Goal: Task Accomplishment & Management: Manage account settings

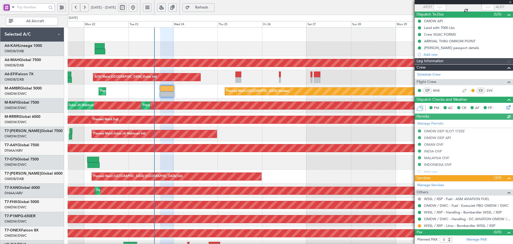
scroll to position [95, 0]
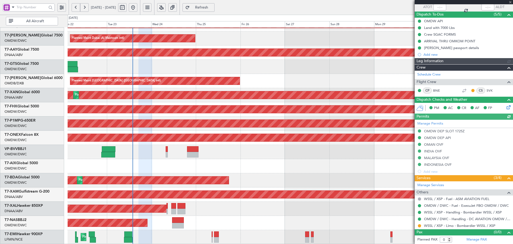
type input "Dherander Fithani (DHF)"
type input "7298"
click at [147, 60] on div "Planned Maint Dubai (Al Maktoum Intl) Planned Maint [GEOGRAPHIC_DATA] (Al Makto…" at bounding box center [291, 88] width 446 height 312
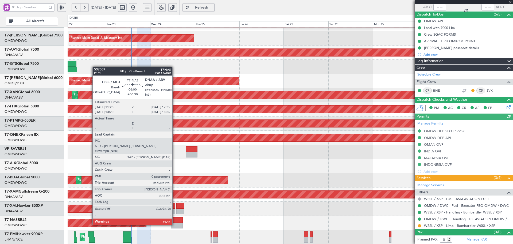
click at [175, 219] on div at bounding box center [177, 220] width 12 height 6
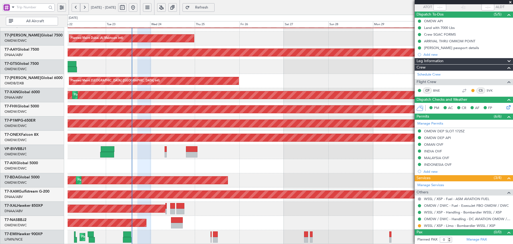
type input "Dherander Fithani (DHF)"
type input "7298"
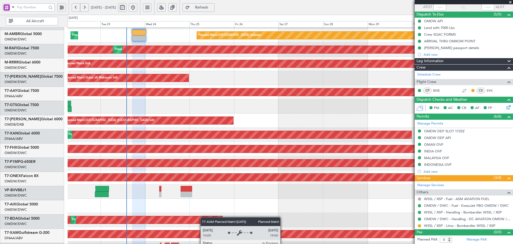
click at [204, 232] on div "Planned Maint Cologne-[GEOGRAPHIC_DATA]" at bounding box center [290, 234] width 1337 height 8
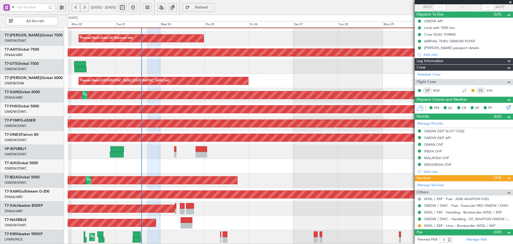
click at [185, 9] on fb-flight-board "[DATE] - [DATE] Refresh Quick Links All Aircraft Planned Maint [GEOGRAPHIC_DATA…" at bounding box center [256, 125] width 513 height 237
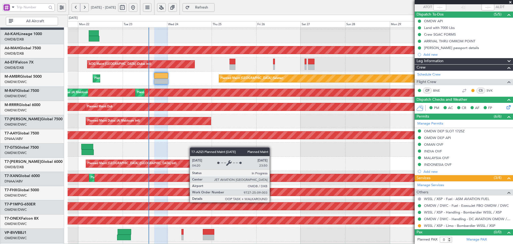
click at [195, 163] on div "Planned Maint [GEOGRAPHIC_DATA] ([GEOGRAPHIC_DATA] Intl)" at bounding box center [171, 163] width 170 height 7
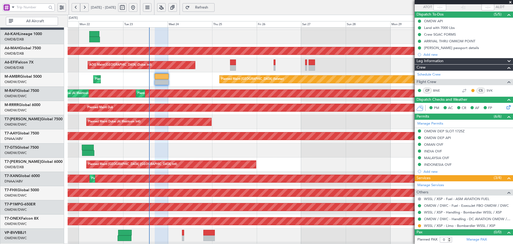
scroll to position [12, 0]
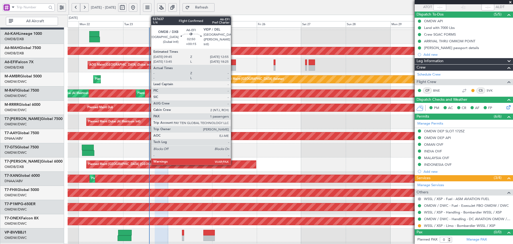
click at [233, 63] on div at bounding box center [233, 62] width 6 height 6
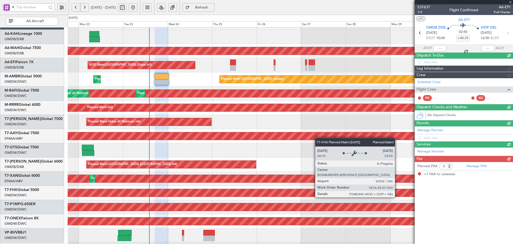
type input "+00:15"
type input "1"
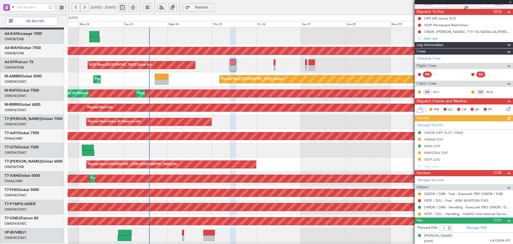
scroll to position [44, 0]
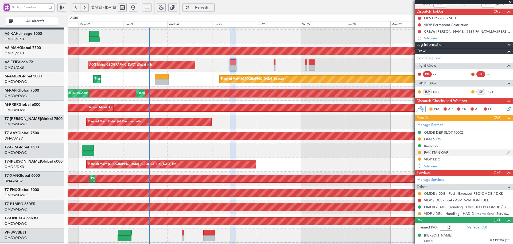
click at [446, 152] on div "PAKISTAN OVF" at bounding box center [436, 152] width 24 height 5
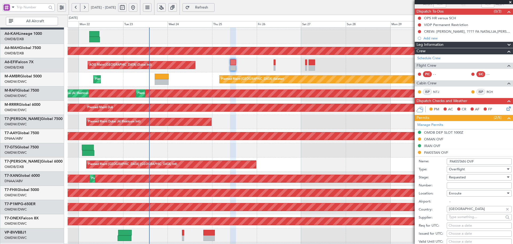
drag, startPoint x: 460, startPoint y: 188, endPoint x: 470, endPoint y: 182, distance: 11.3
click at [460, 188] on input "Number:" at bounding box center [479, 185] width 65 height 6
paste input "NS-2509-0589"
type input "NS-2509-0589"
click at [458, 177] on span "Requested" at bounding box center [457, 177] width 17 height 5
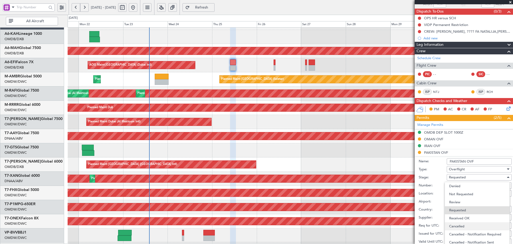
scroll to position [1, 0]
click at [457, 217] on span "Received OK" at bounding box center [478, 217] width 56 height 8
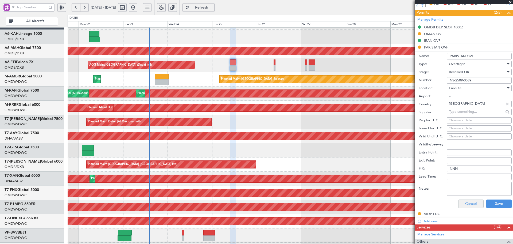
scroll to position [151, 0]
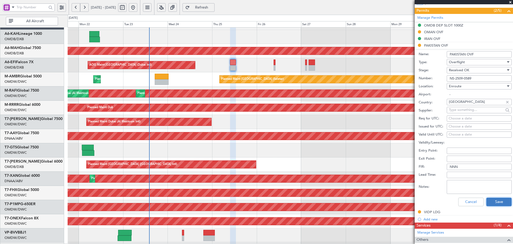
click at [487, 202] on button "Save" at bounding box center [499, 201] width 25 height 9
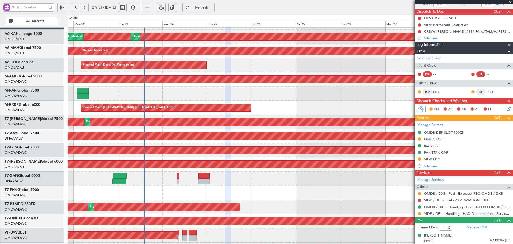
scroll to position [95, 0]
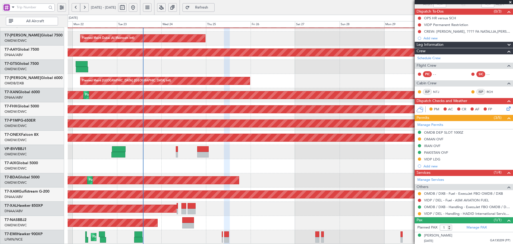
click at [183, 74] on div "Planned Maint Dubai (Al Maktoum Intl) Planned Maint [GEOGRAPHIC_DATA] (Al Makto…" at bounding box center [291, 88] width 446 height 312
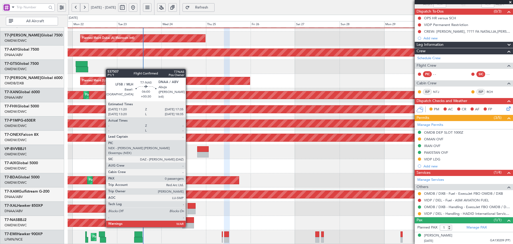
click at [189, 221] on div at bounding box center [188, 220] width 12 height 6
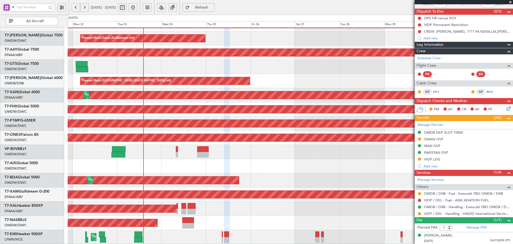
click at [213, 6] on span "Refresh" at bounding box center [202, 8] width 22 height 4
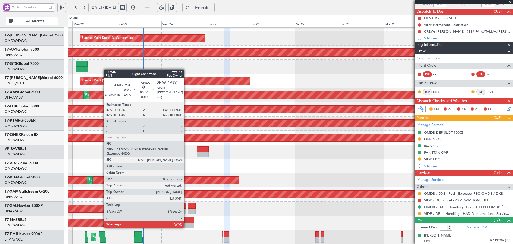
click at [186, 221] on div at bounding box center [188, 220] width 12 height 6
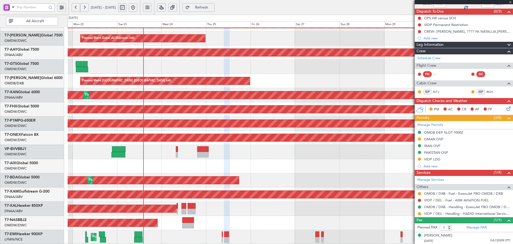
type input "+00:30"
type input "0"
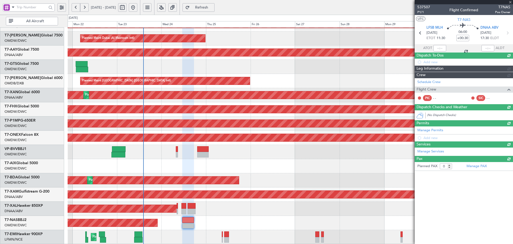
scroll to position [0, 0]
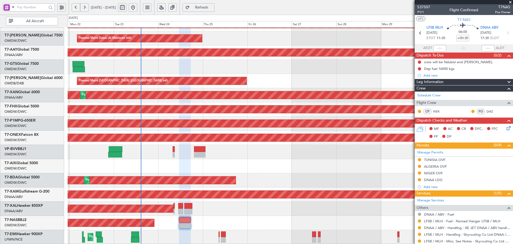
click at [182, 116] on div "Planned Maint Dubai (Al Maktoum Intl) Planned Maint [GEOGRAPHIC_DATA] (Al Makto…" at bounding box center [291, 88] width 446 height 312
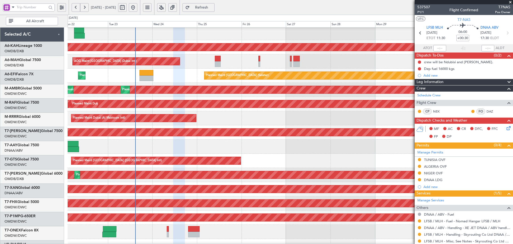
click at [167, 153] on div "AOG Maint [GEOGRAPHIC_DATA] (Seletar)" at bounding box center [291, 146] width 446 height 14
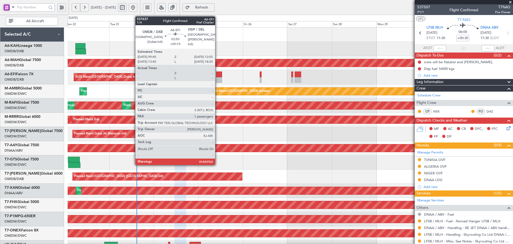
click at [218, 75] on div at bounding box center [219, 74] width 6 height 6
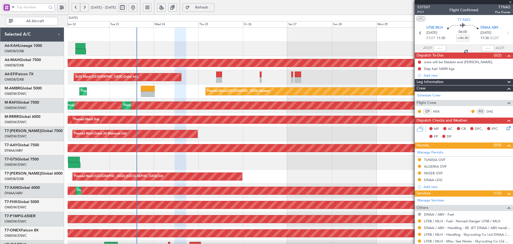
type input "+00:15"
type input "1"
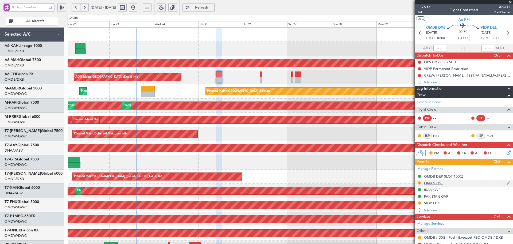
click at [442, 183] on div "OMAN OVF" at bounding box center [433, 183] width 19 height 5
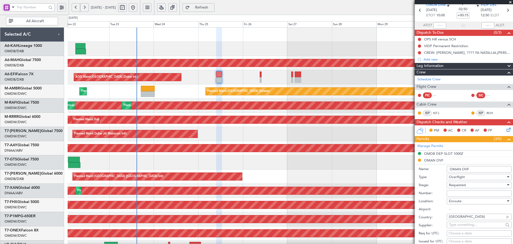
scroll to position [53, 0]
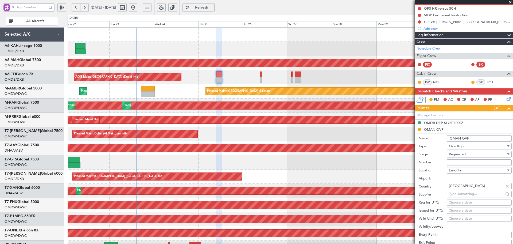
click at [466, 158] on div "Number:" at bounding box center [465, 162] width 93 height 8
click at [463, 162] on input "Number:" at bounding box center [479, 162] width 65 height 6
paste input "DAT/OF/EJO/0039/2025"
type input "DAT/OF/EJO/0039/2025"
click at [465, 155] on span "Requested" at bounding box center [457, 154] width 17 height 5
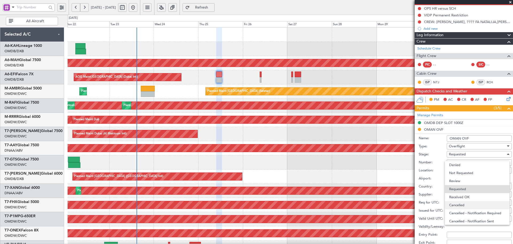
scroll to position [2, 0]
click at [464, 195] on span "Received OK" at bounding box center [478, 194] width 56 height 8
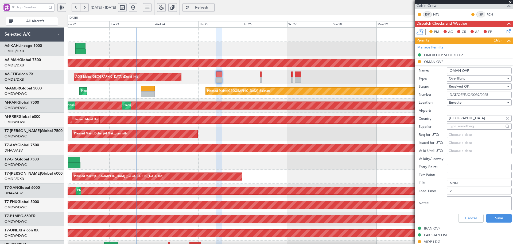
scroll to position [125, 0]
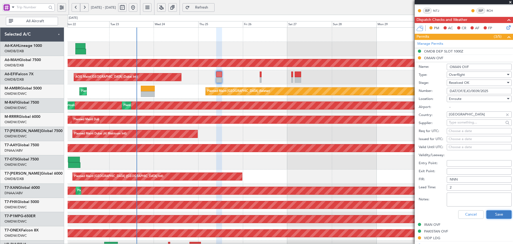
click at [491, 217] on button "Save" at bounding box center [499, 214] width 25 height 9
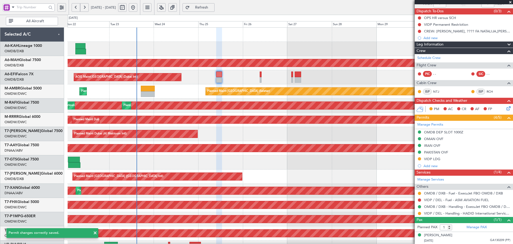
scroll to position [44, 0]
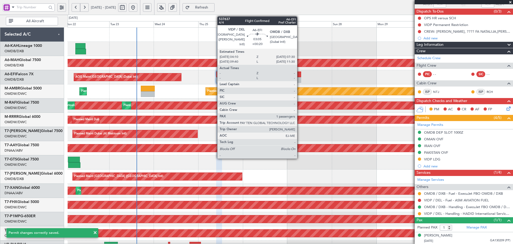
click at [300, 76] on div at bounding box center [298, 74] width 6 height 6
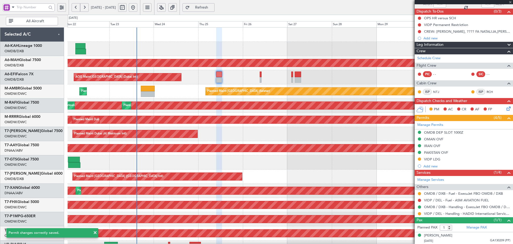
type input "+00:20"
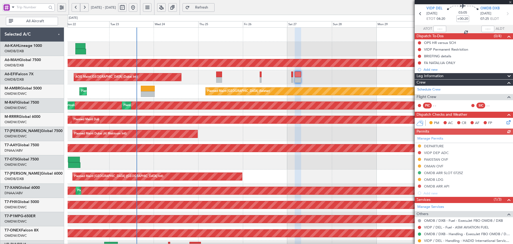
scroll to position [46, 0]
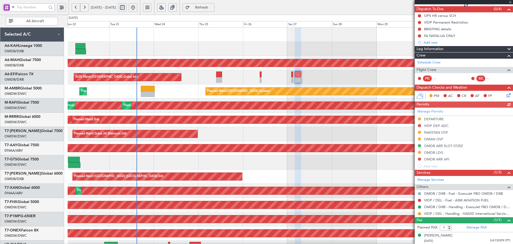
click at [440, 140] on div "Manage Permits DEPARTURE VIDP DEP ADC [GEOGRAPHIC_DATA] OVF OMAN OVF OMDB ARR S…" at bounding box center [464, 139] width 98 height 62
click at [439, 137] on div "OMAN OVF" at bounding box center [433, 139] width 19 height 5
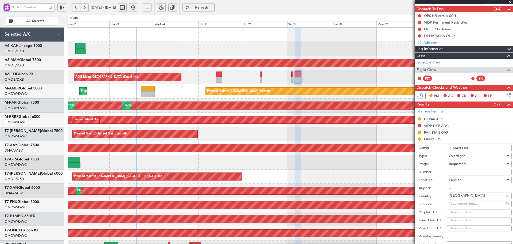
click at [457, 169] on input "Number:" at bounding box center [479, 172] width 65 height 6
paste input "DAT/OF/EJO/0039/2025"
type input "DAT/OF/EJO/0039/2025"
click at [466, 164] on span "Requested" at bounding box center [457, 163] width 17 height 5
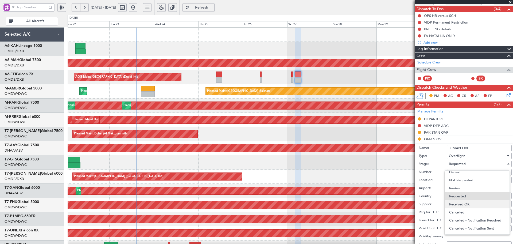
click at [467, 204] on span "Received OK" at bounding box center [478, 204] width 56 height 8
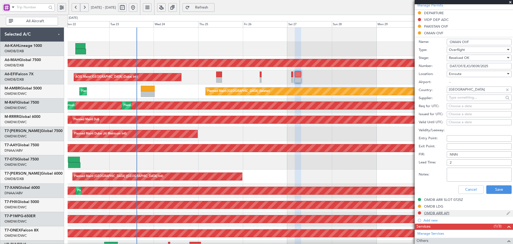
scroll to position [153, 0]
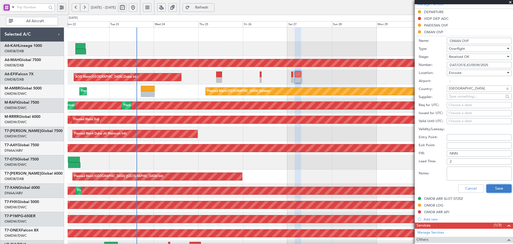
click at [497, 187] on button "Save" at bounding box center [499, 188] width 25 height 9
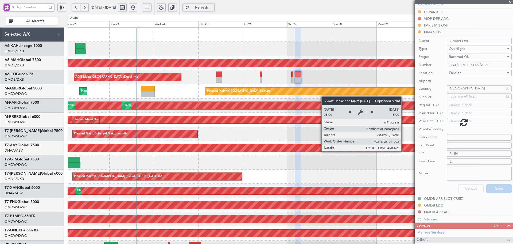
scroll to position [46, 0]
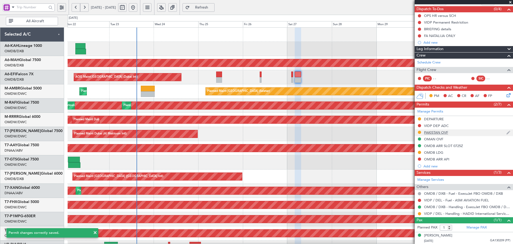
click at [438, 133] on div "PAKISTAN OVF" at bounding box center [436, 132] width 24 height 5
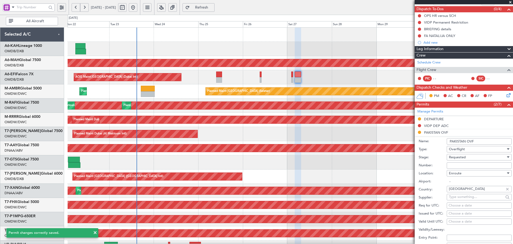
scroll to position [153, 0]
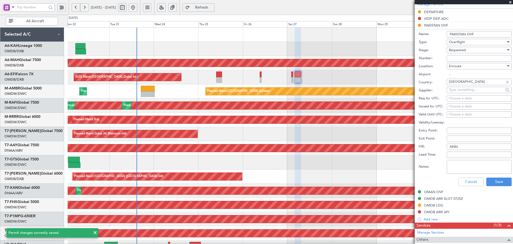
click at [462, 54] on div "Number:" at bounding box center [465, 58] width 93 height 8
click at [462, 55] on input "Number:" at bounding box center [479, 58] width 65 height 6
paste input "NS-2509-0590"
type input "NS-2509-0590"
click at [465, 51] on span "Requested" at bounding box center [457, 50] width 17 height 5
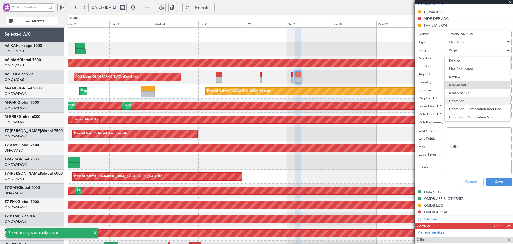
scroll to position [2, 0]
click at [475, 91] on span "Received OK" at bounding box center [478, 90] width 56 height 8
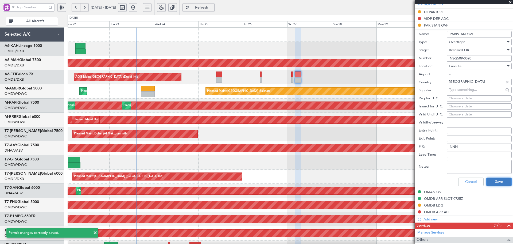
click at [497, 179] on button "Save" at bounding box center [499, 181] width 25 height 9
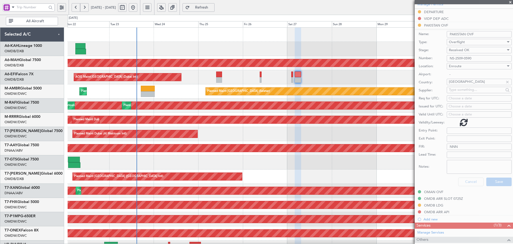
scroll to position [46, 0]
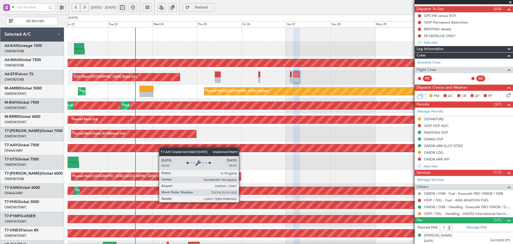
click at [162, 152] on div "Planned Maint [GEOGRAPHIC_DATA] ([GEOGRAPHIC_DATA] Intl) Planned Maint [GEOGRAP…" at bounding box center [291, 184] width 446 height 312
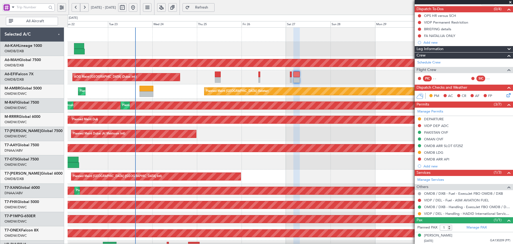
scroll to position [95, 0]
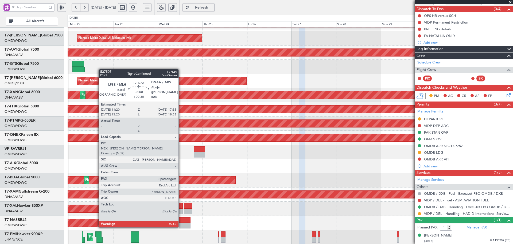
click at [181, 221] on div at bounding box center [185, 220] width 12 height 6
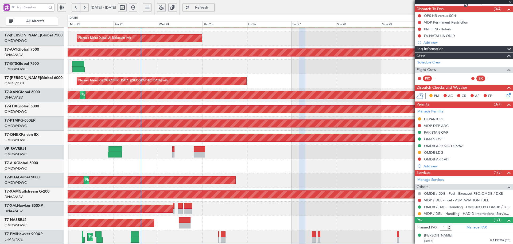
type input "+00:30"
type input "0"
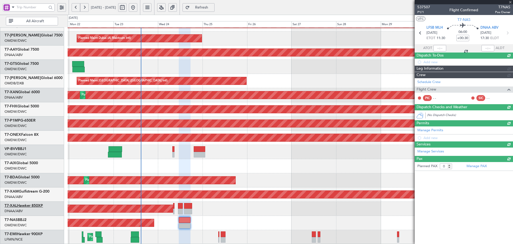
scroll to position [0, 0]
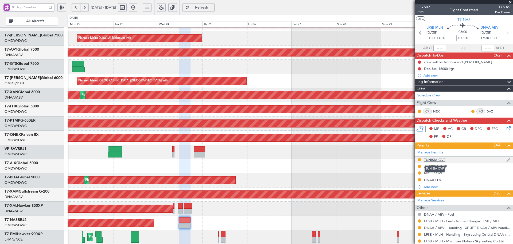
click at [434, 160] on div "TUNISIA OVF" at bounding box center [434, 159] width 21 height 5
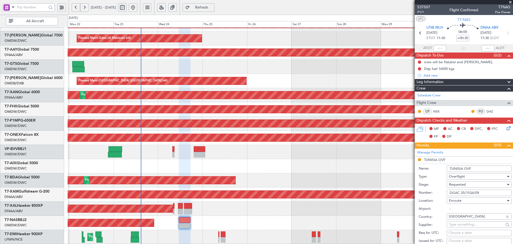
drag, startPoint x: 485, startPoint y: 190, endPoint x: 433, endPoint y: 190, distance: 51.9
click at [433, 190] on div "Number: DGAC 25/153A/09" at bounding box center [465, 193] width 93 height 8
click at [469, 183] on div "Requested" at bounding box center [477, 184] width 57 height 8
click at [454, 229] on span "Received OK" at bounding box center [478, 227] width 56 height 8
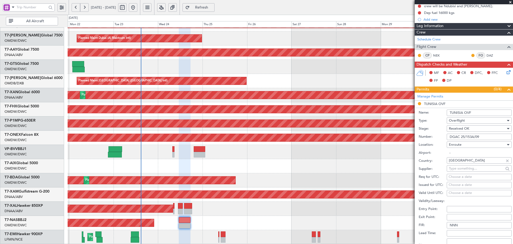
scroll to position [89, 0]
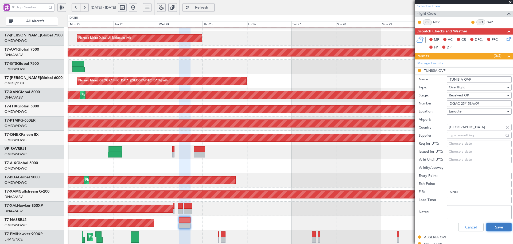
click at [489, 226] on button "Save" at bounding box center [499, 226] width 25 height 9
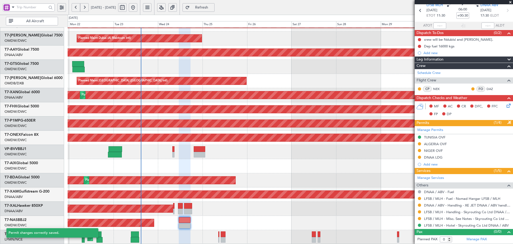
scroll to position [22, 0]
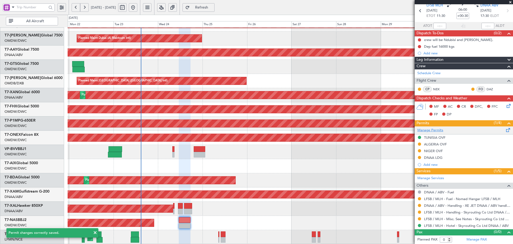
click at [434, 131] on link "Manage Permits" at bounding box center [431, 130] width 26 height 5
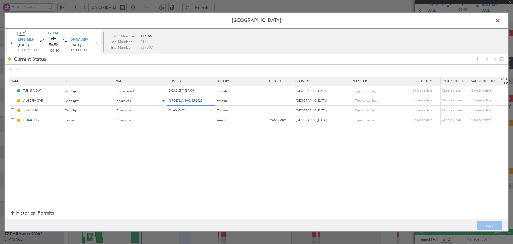
drag, startPoint x: 209, startPoint y: 99, endPoint x: 124, endPoint y: 99, distance: 85.3
click at [124, 99] on tr "ALGERIA OVF Overflight Requested NR 8278/ANAC/BS/2025 Enroute - [GEOGRAPHIC_DAT…" at bounding box center [350, 100] width 682 height 10
drag, startPoint x: 194, startPoint y: 112, endPoint x: 160, endPoint y: 110, distance: 33.5
click at [160, 110] on tr "NIGER OVF Overflight Requested NE-V255720U Enroute - [GEOGRAPHIC_DATA] Choose a…" at bounding box center [350, 110] width 682 height 10
click at [146, 110] on div "Requested" at bounding box center [139, 110] width 44 height 8
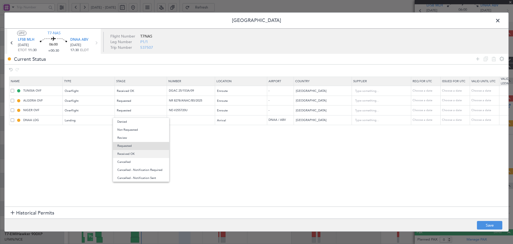
click at [133, 153] on span "Received OK" at bounding box center [141, 154] width 48 height 8
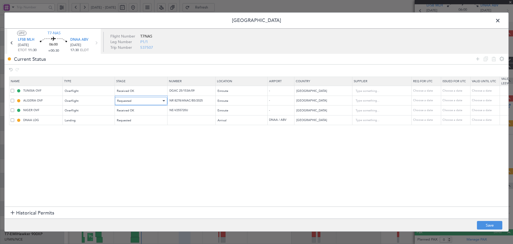
click at [135, 102] on div "Requested" at bounding box center [139, 101] width 44 height 8
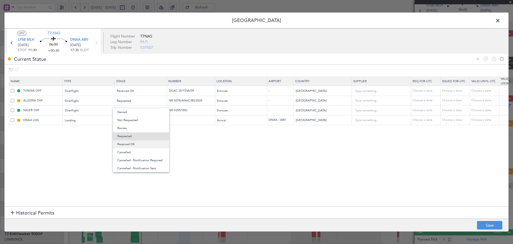
click at [136, 143] on span "Received OK" at bounding box center [141, 144] width 48 height 8
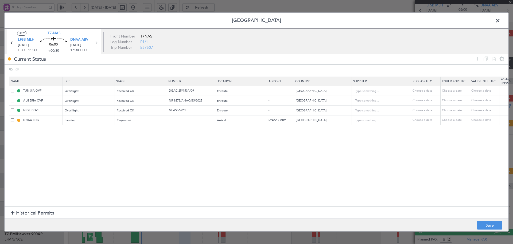
click at [217, 157] on section "Name Type Stage Number Location Airport Country Supplier Req For Utc Issued For…" at bounding box center [257, 140] width 504 height 131
click at [499, 222] on button "Save" at bounding box center [489, 225] width 25 height 9
click at [501, 20] on span at bounding box center [501, 22] width 0 height 11
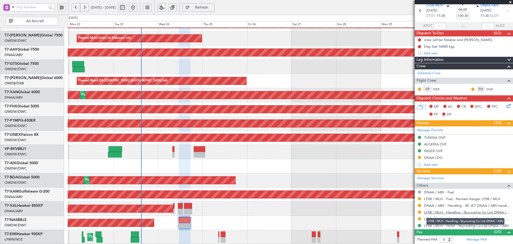
click at [478, 211] on link "LFSB / MLH - Handling - Skyrouting Co Ltd DNAA / ABV" at bounding box center [467, 212] width 86 height 5
click at [213, 7] on span "Refresh" at bounding box center [202, 8] width 22 height 4
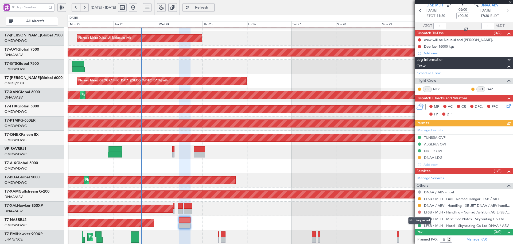
click at [420, 213] on button at bounding box center [419, 211] width 3 height 3
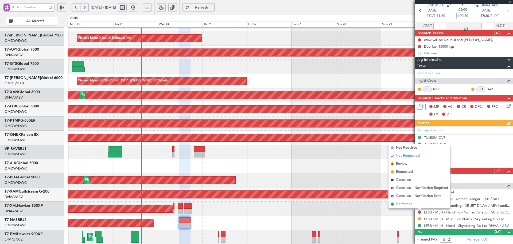
click at [409, 204] on span "Confirmed" at bounding box center [404, 203] width 17 height 5
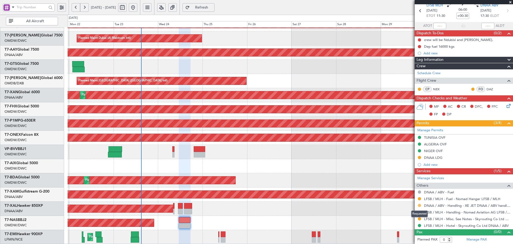
click at [420, 205] on button at bounding box center [419, 205] width 3 height 3
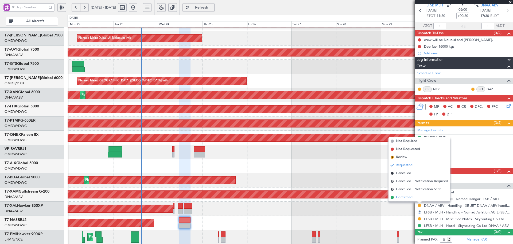
click at [401, 198] on span "Confirmed" at bounding box center [404, 196] width 17 height 5
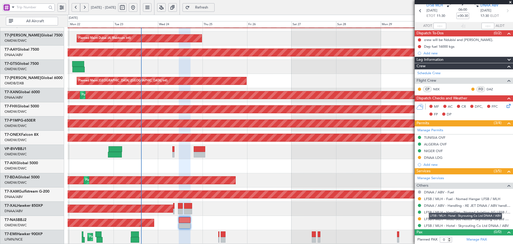
click at [500, 219] on mat-tooltip-component "LFSB / MLH - Hotel - Skyrouting Co Ltd DNAA / ABV" at bounding box center [465, 216] width 81 height 14
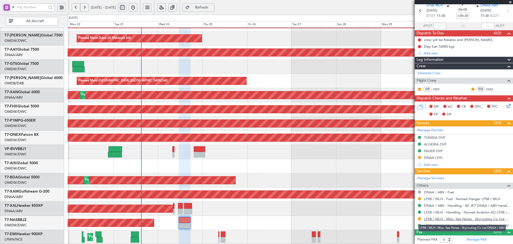
click at [428, 219] on link "LFSB / MLH - Misc. See Notes - Skyrouting Co Ltd DNAA / ABV" at bounding box center [467, 218] width 86 height 5
click at [213, 7] on span "Refresh" at bounding box center [202, 8] width 22 height 4
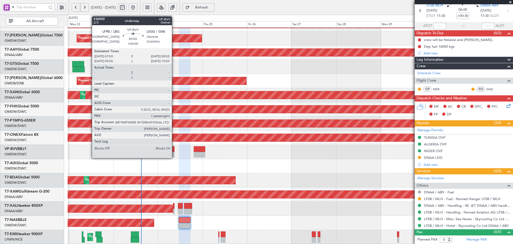
click at [174, 149] on div at bounding box center [173, 149] width 2 height 6
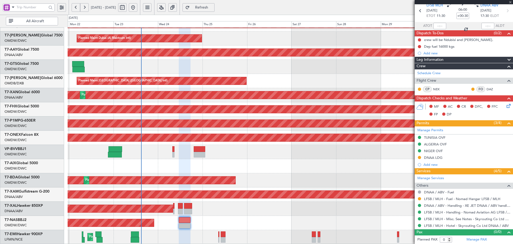
type input "1"
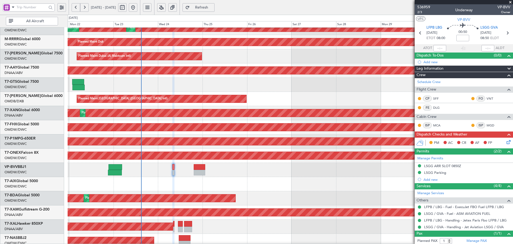
scroll to position [0, 0]
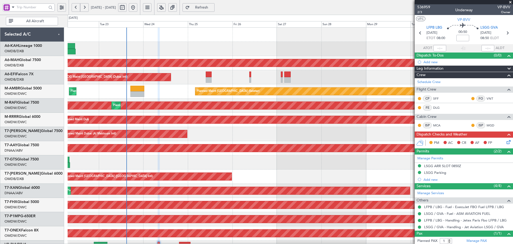
click at [237, 171] on div "Planned Maint [GEOGRAPHIC_DATA] ([GEOGRAPHIC_DATA] Intl) Planned Maint [GEOGRAP…" at bounding box center [291, 184] width 446 height 312
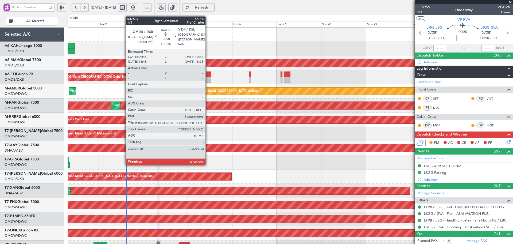
click at [206, 76] on div at bounding box center [209, 74] width 6 height 6
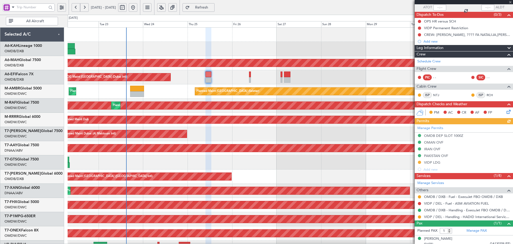
scroll to position [44, 0]
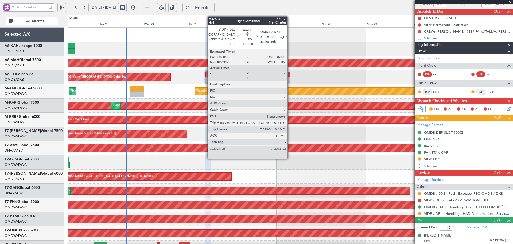
click at [290, 74] on div at bounding box center [287, 74] width 6 height 6
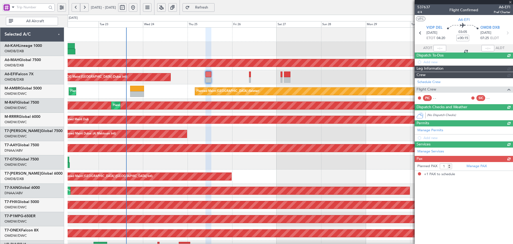
type input "+00:20"
